Goal: Information Seeking & Learning: Learn about a topic

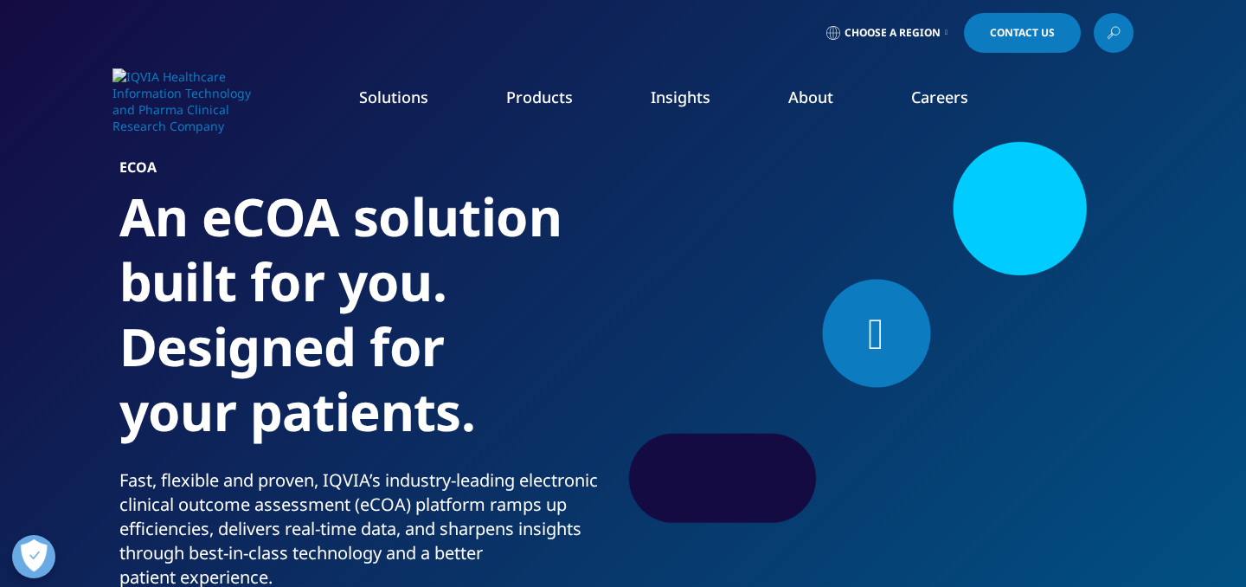
click at [865, 358] on div at bounding box center [876, 334] width 108 height 108
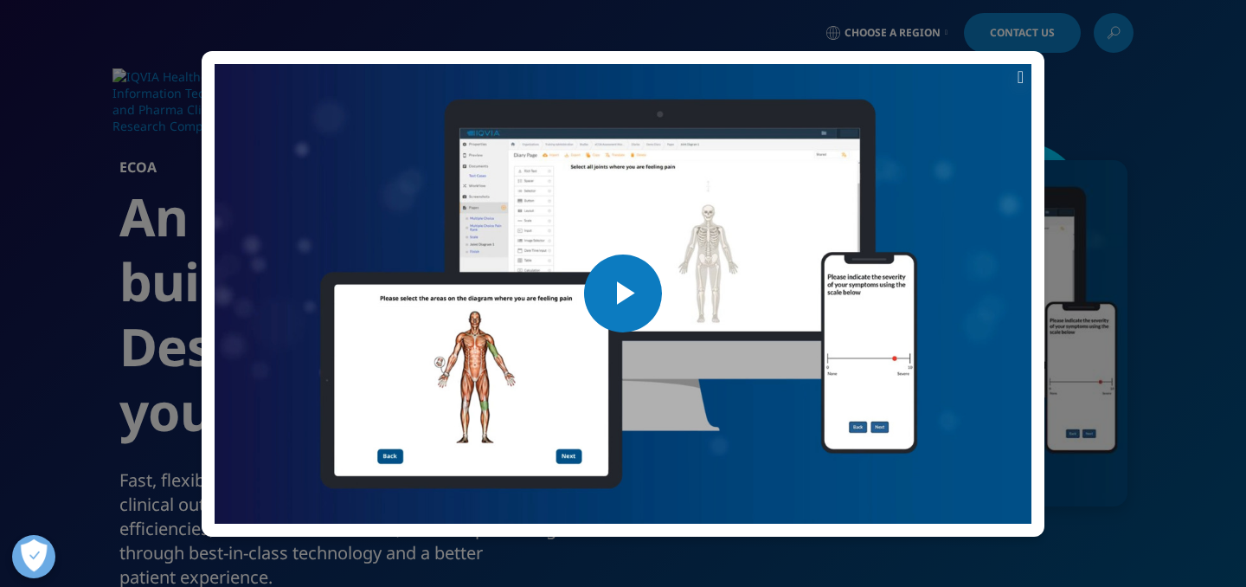
click at [623, 293] on span "Video Player" at bounding box center [623, 293] width 0 height 0
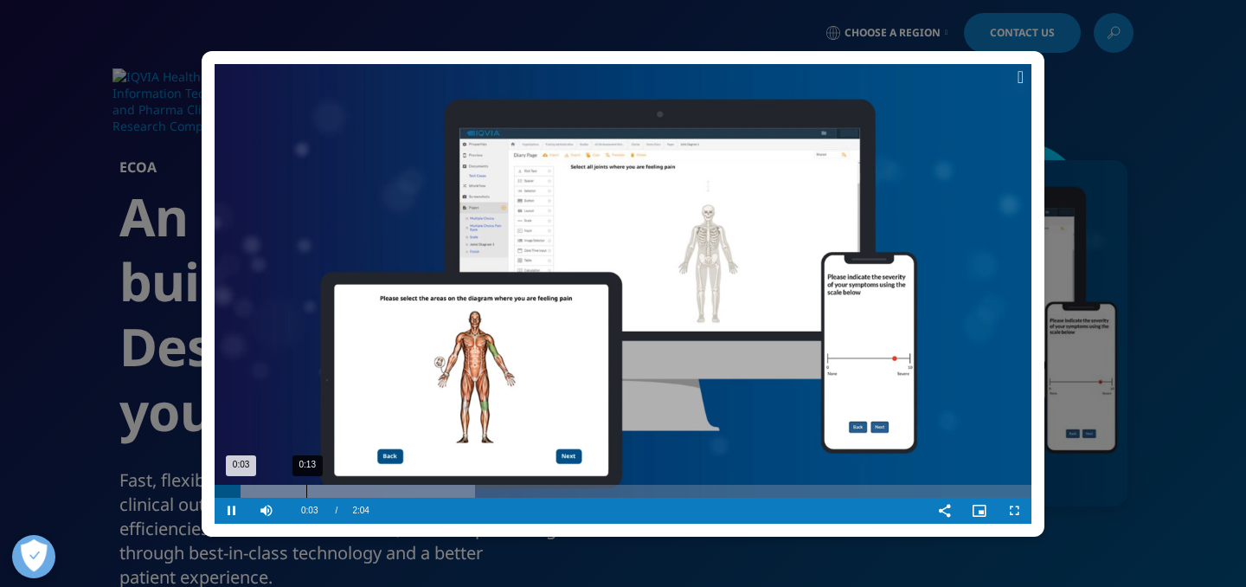
click at [306, 487] on div "0:13" at bounding box center [306, 491] width 1 height 13
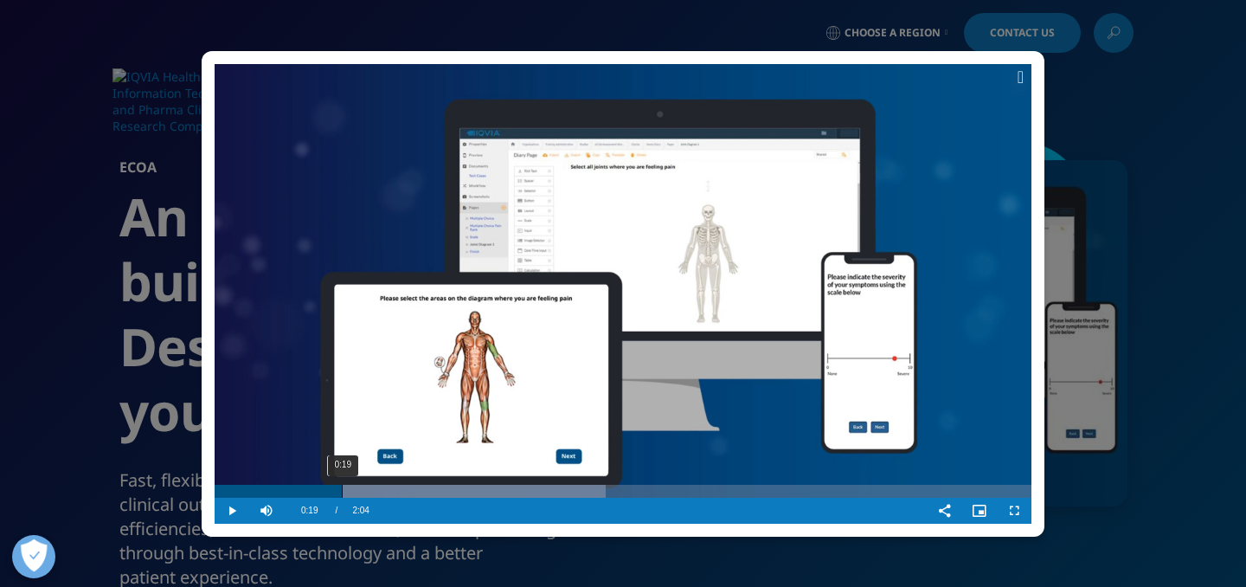
click at [342, 490] on div "0:19" at bounding box center [342, 491] width 1 height 13
click at [415, 491] on div "0:30" at bounding box center [415, 491] width 1 height 13
click at [470, 488] on div "0:38" at bounding box center [470, 491] width 1 height 13
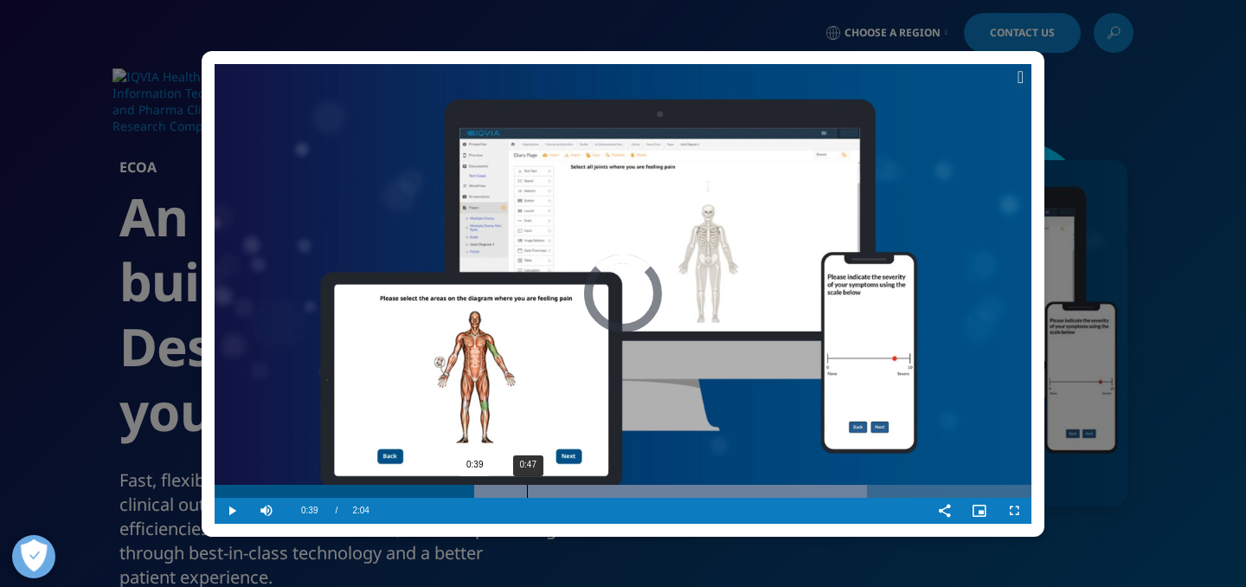
click at [527, 485] on div "0:47" at bounding box center [527, 491] width 1 height 13
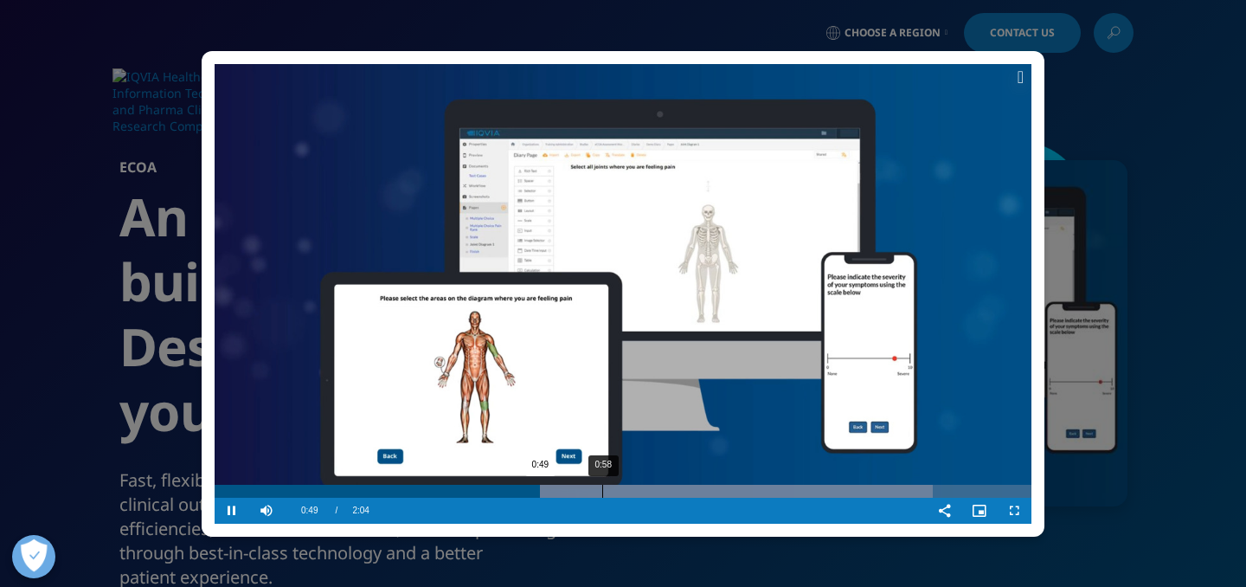
click at [602, 485] on div "0:58" at bounding box center [602, 491] width 1 height 13
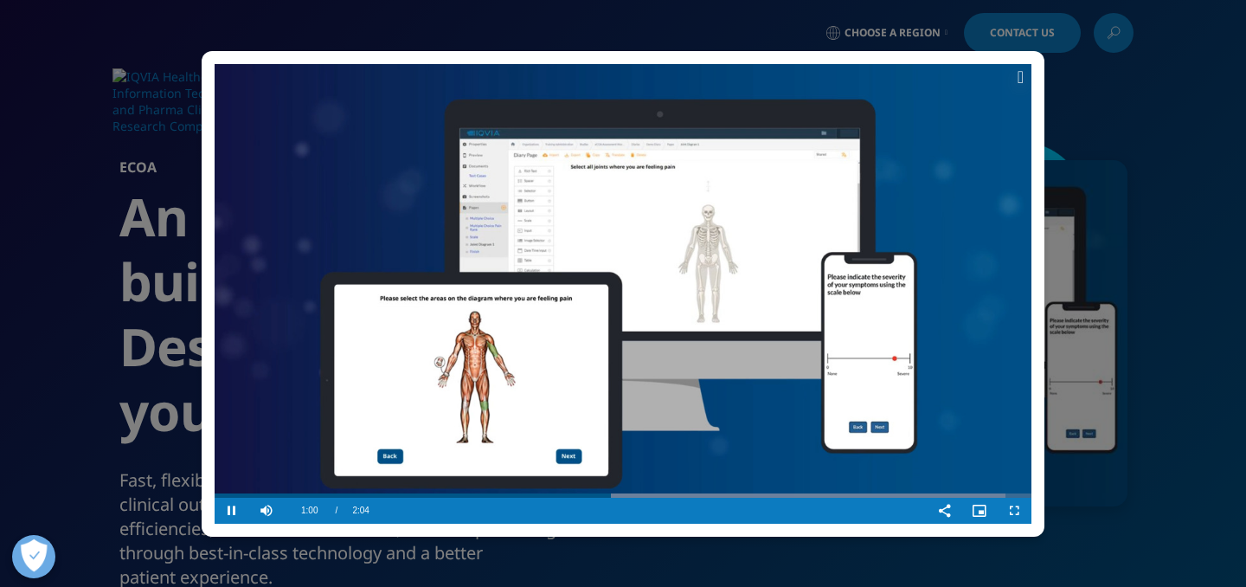
click at [671, 483] on video "Video Player" at bounding box center [623, 294] width 817 height 460
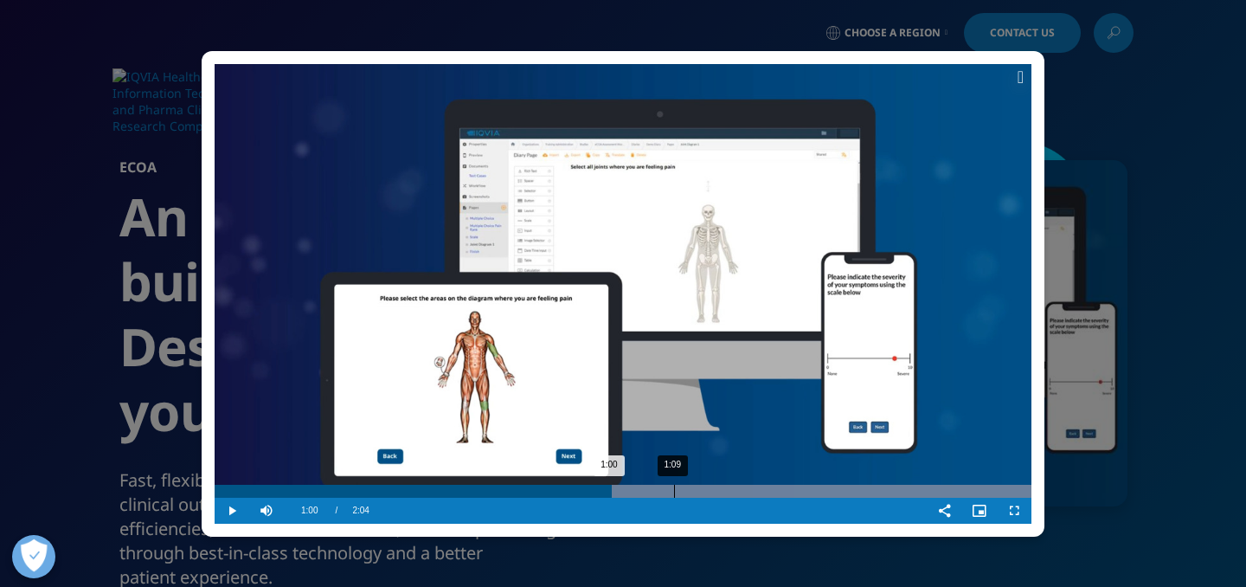
click at [674, 494] on div "1:09" at bounding box center [674, 491] width 1 height 13
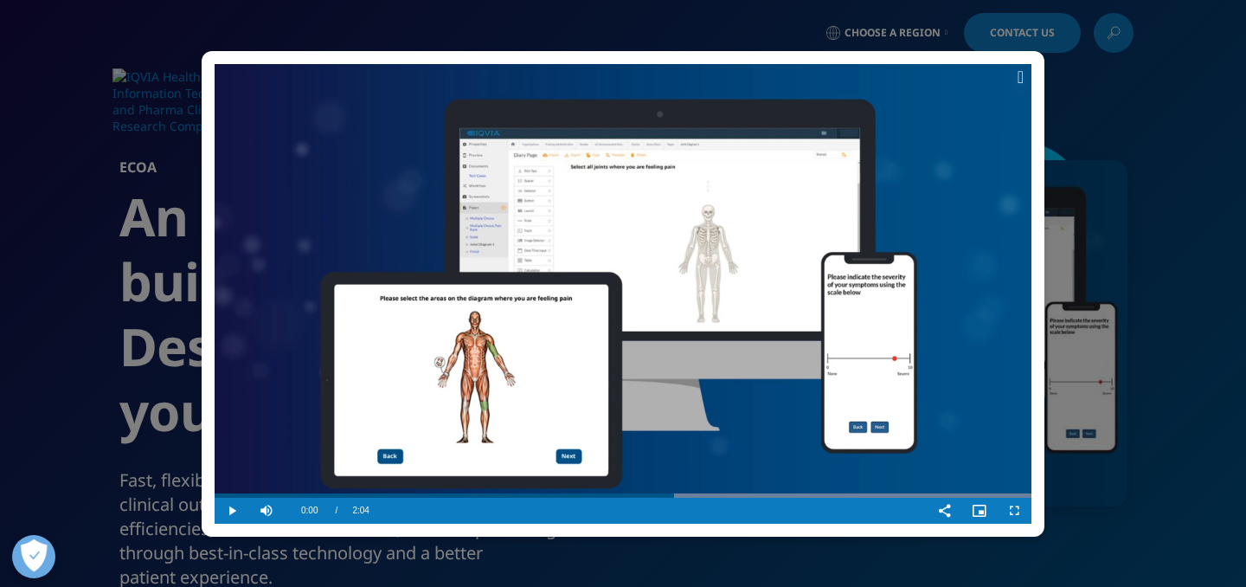
click at [680, 403] on video "Video Player" at bounding box center [623, 294] width 817 height 460
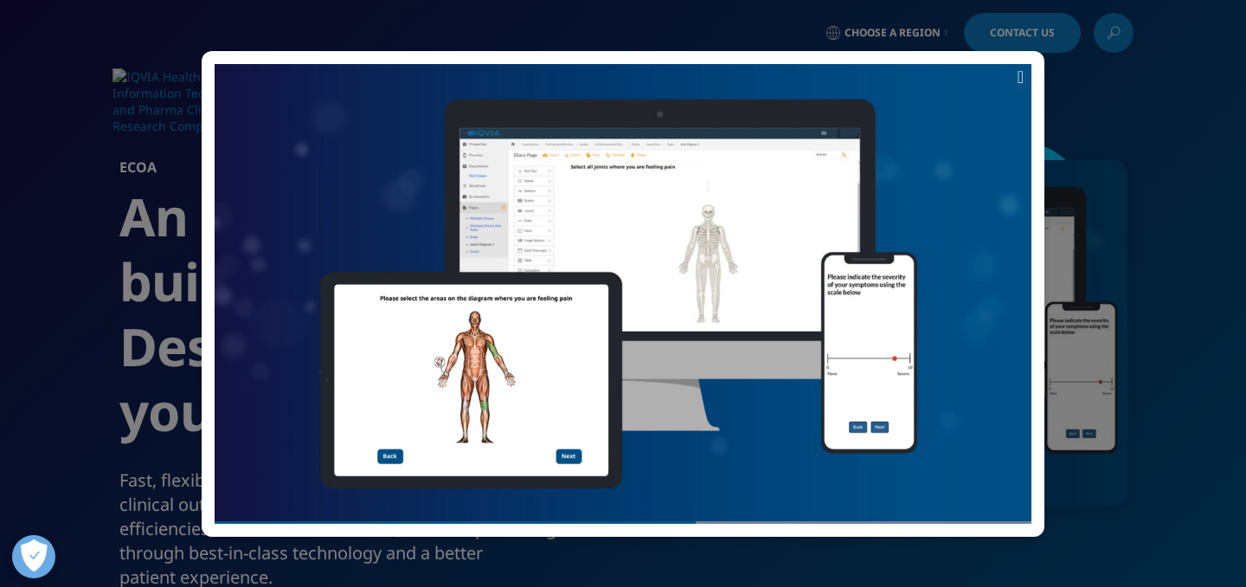
click at [1021, 80] on icon at bounding box center [1021, 76] width 6 height 17
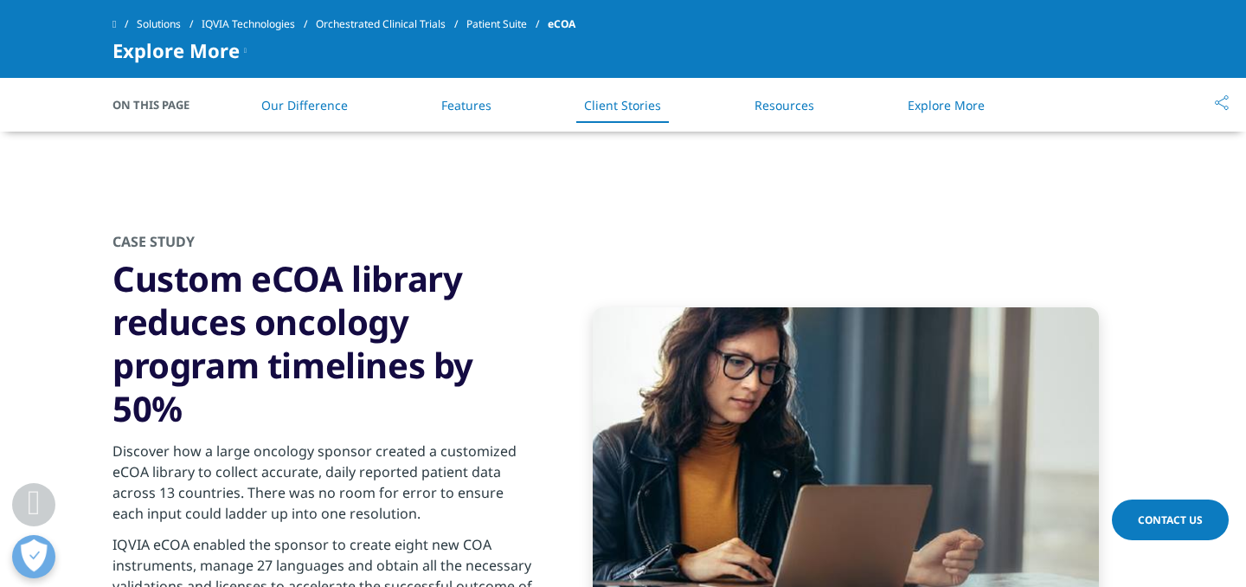
scroll to position [2973, 0]
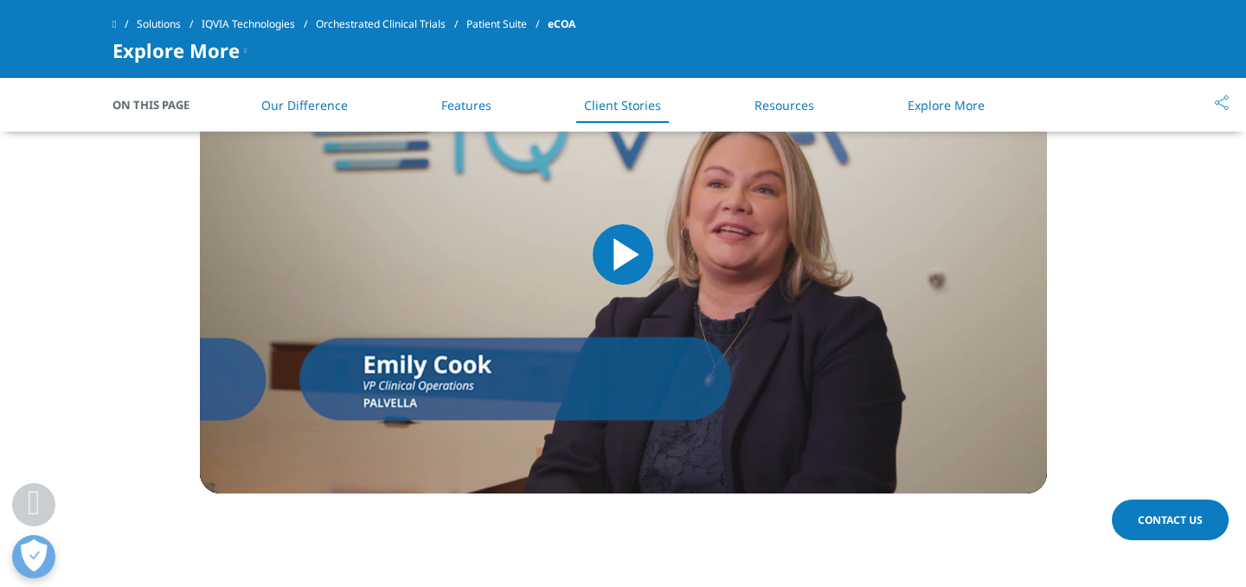
click at [737, 253] on img "Video Player" at bounding box center [623, 255] width 847 height 478
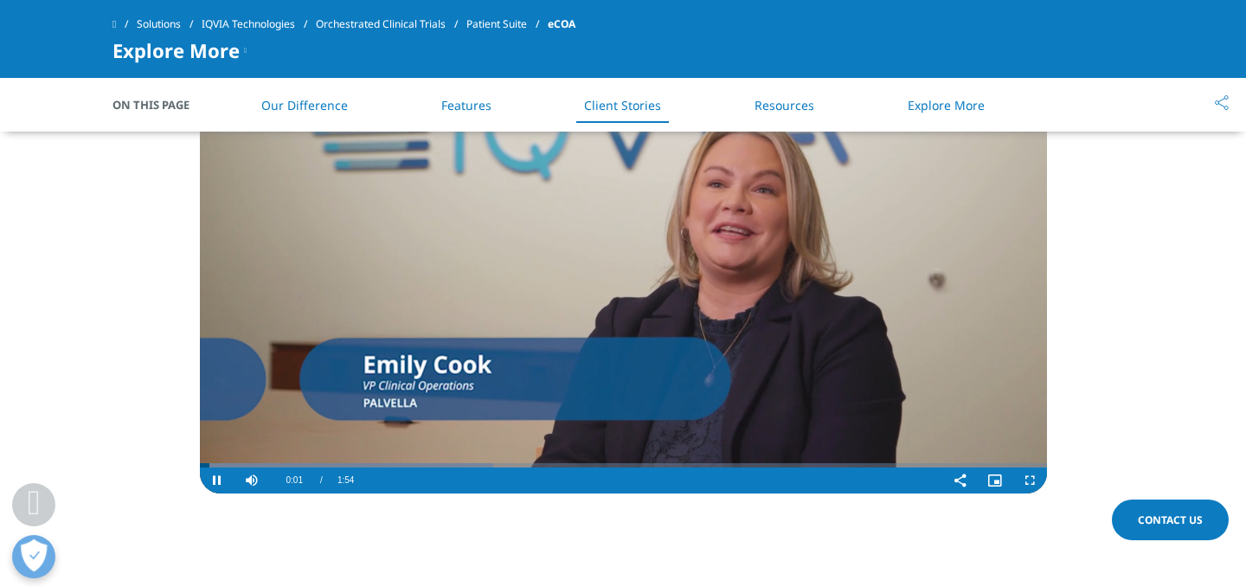
click at [737, 253] on video "Video Player" at bounding box center [623, 255] width 847 height 478
